Goal: Information Seeking & Learning: Learn about a topic

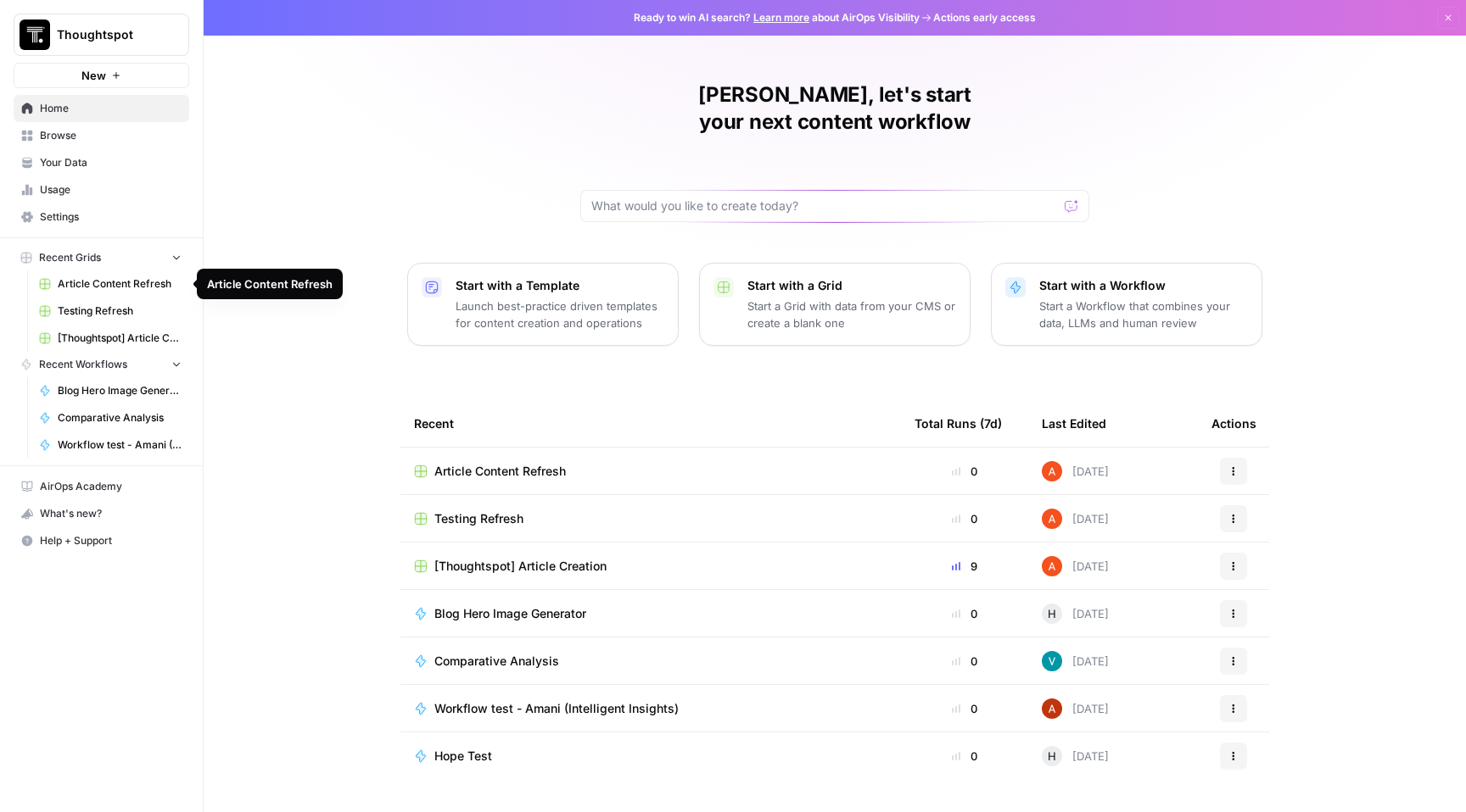
click at [107, 287] on span "Article Content Refresh" at bounding box center [120, 284] width 124 height 15
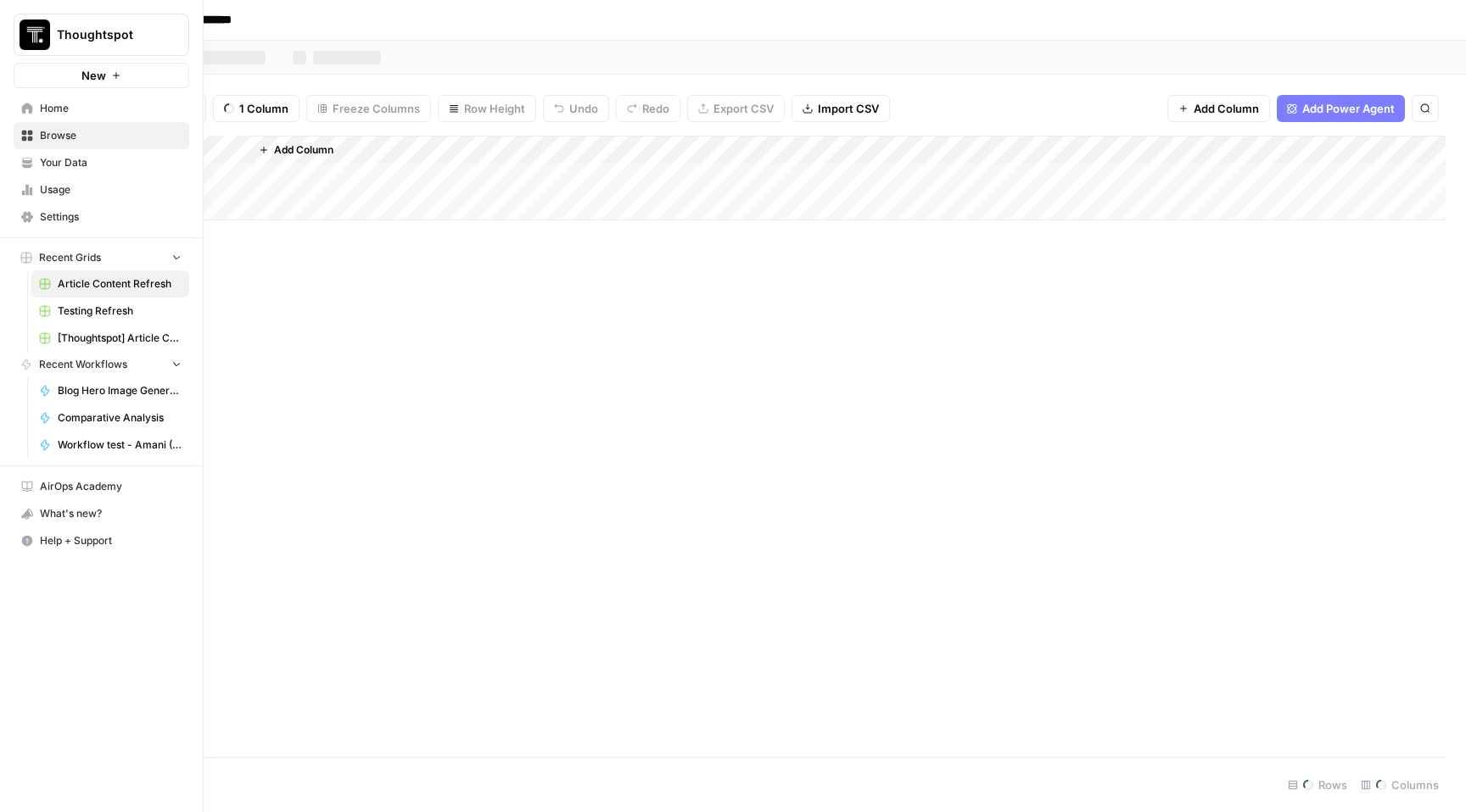
click at [111, 313] on span "Testing Refresh" at bounding box center [120, 311] width 124 height 15
click at [59, 515] on div "What's new?" at bounding box center [101, 514] width 174 height 26
click at [101, 537] on span "Help + Support" at bounding box center [111, 541] width 142 height 15
click at [101, 505] on div "What's new?" at bounding box center [101, 514] width 174 height 26
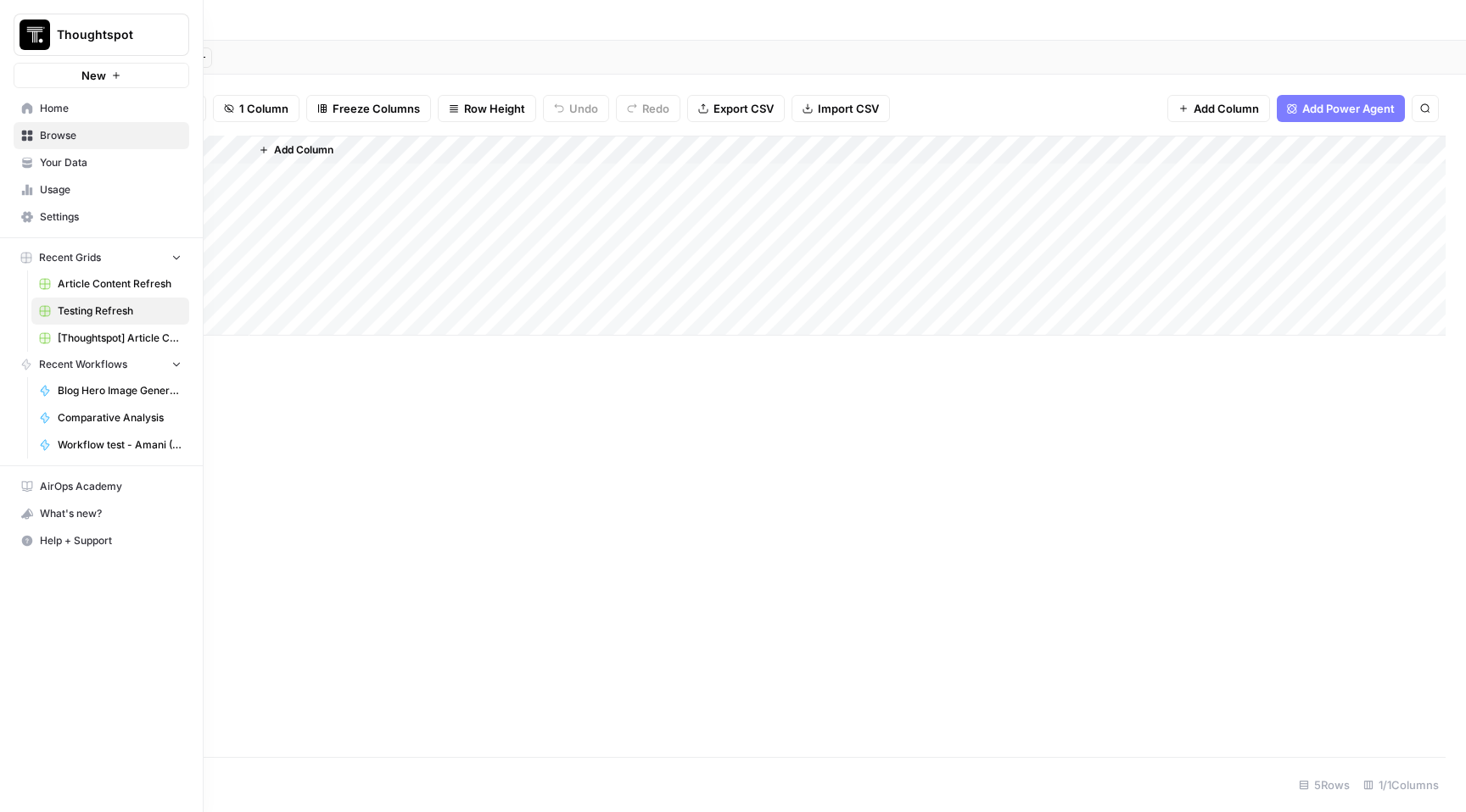
click at [106, 487] on span "AirOps Academy" at bounding box center [111, 486] width 142 height 15
click at [94, 511] on div "What's new?" at bounding box center [101, 514] width 174 height 26
